Goal: Information Seeking & Learning: Learn about a topic

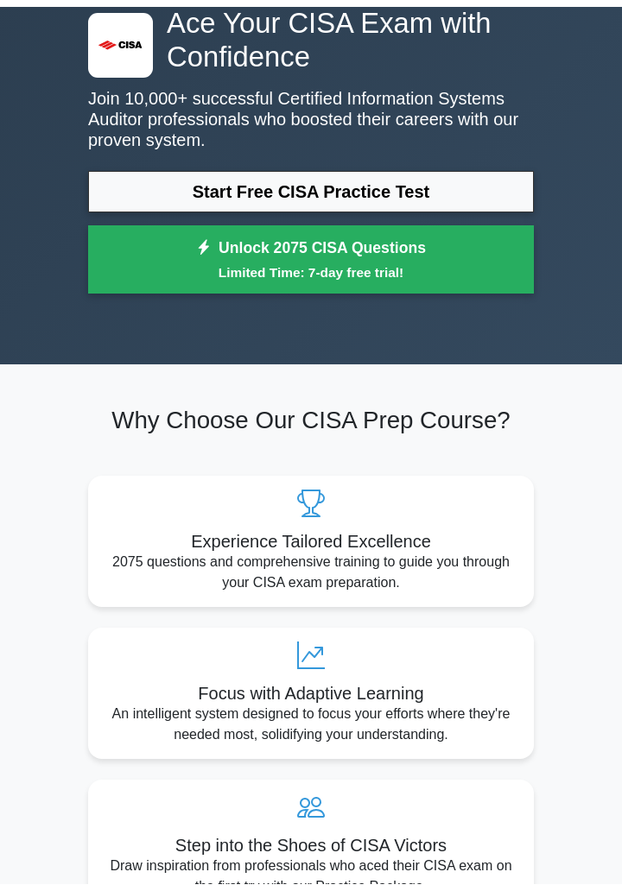
scroll to position [90, 0]
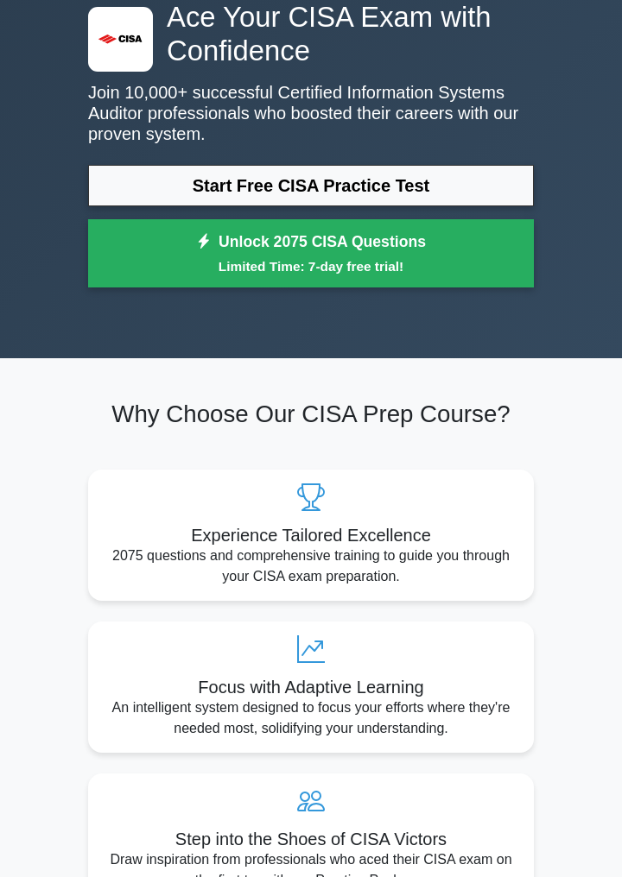
click at [486, 178] on link "Start Free CISA Practice Test" at bounding box center [311, 185] width 446 height 41
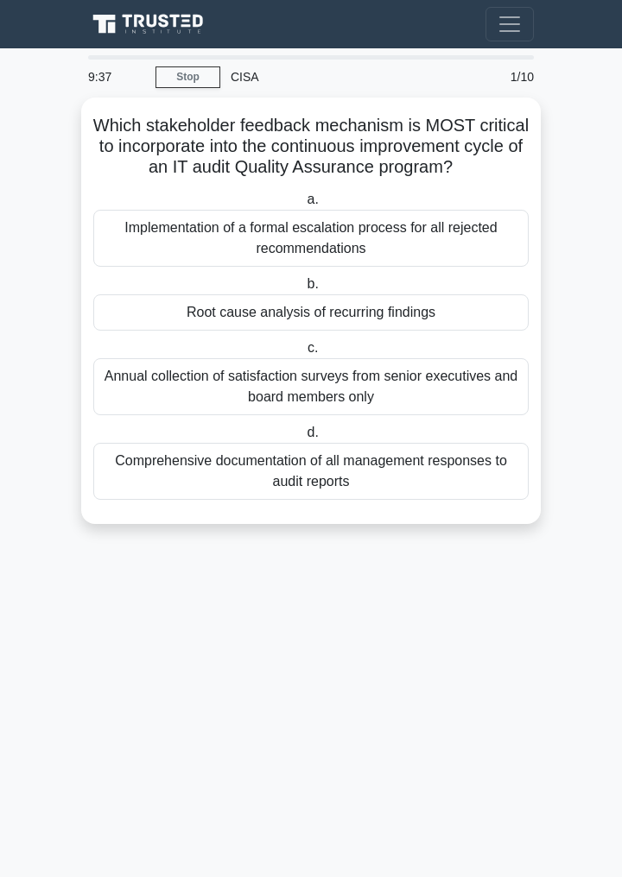
click at [476, 307] on div "Root cause analysis of recurring findings" at bounding box center [310, 313] width 435 height 36
click at [303, 290] on input "b. Root cause analysis of recurring findings" at bounding box center [303, 284] width 0 height 11
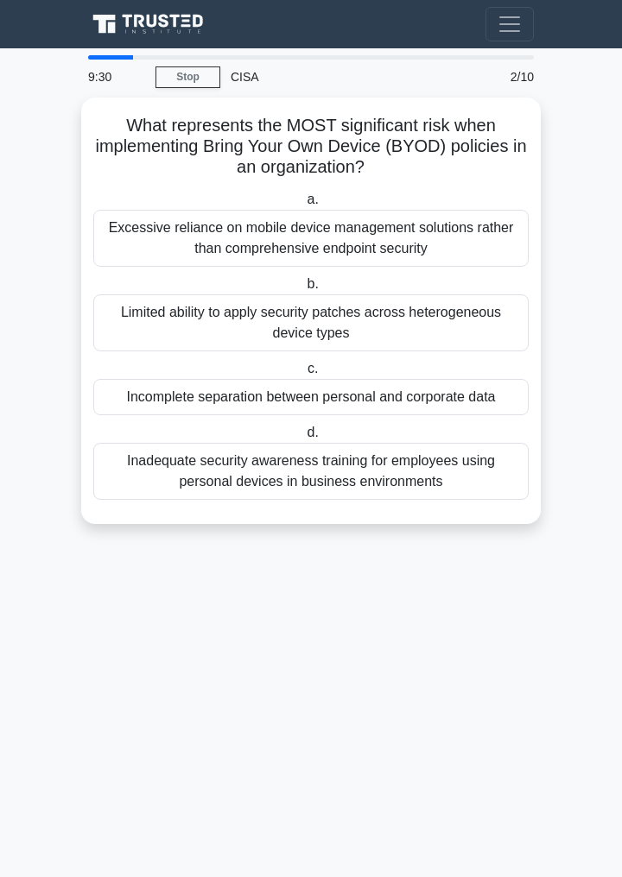
click at [474, 226] on div "Excessive reliance on mobile device management solutions rather than comprehens…" at bounding box center [310, 238] width 435 height 57
click at [303, 206] on input "a. Excessive reliance on mobile device management solutions rather than compreh…" at bounding box center [303, 199] width 0 height 11
